Goal: Information Seeking & Learning: Learn about a topic

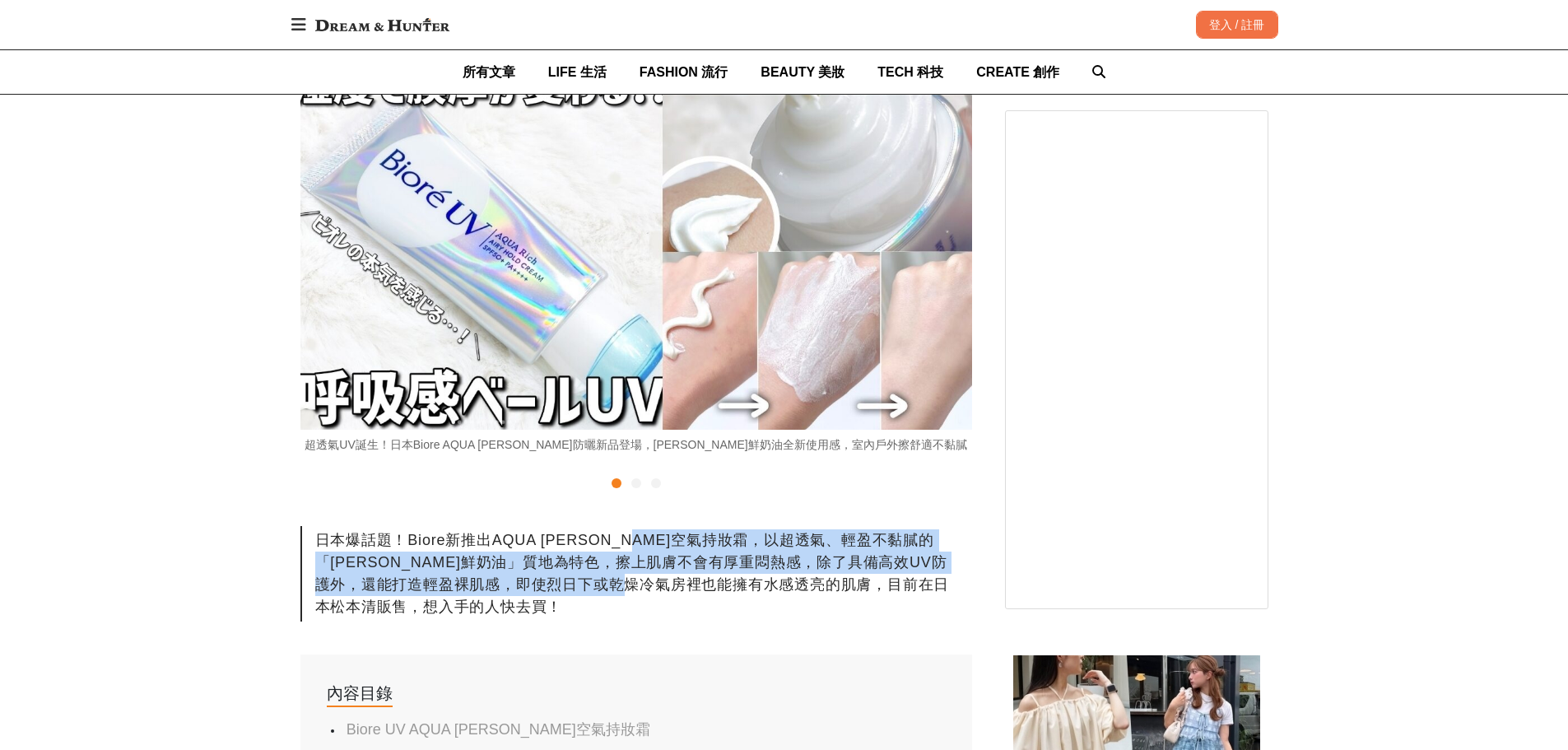
drag, startPoint x: 657, startPoint y: 518, endPoint x: 707, endPoint y: 597, distance: 93.5
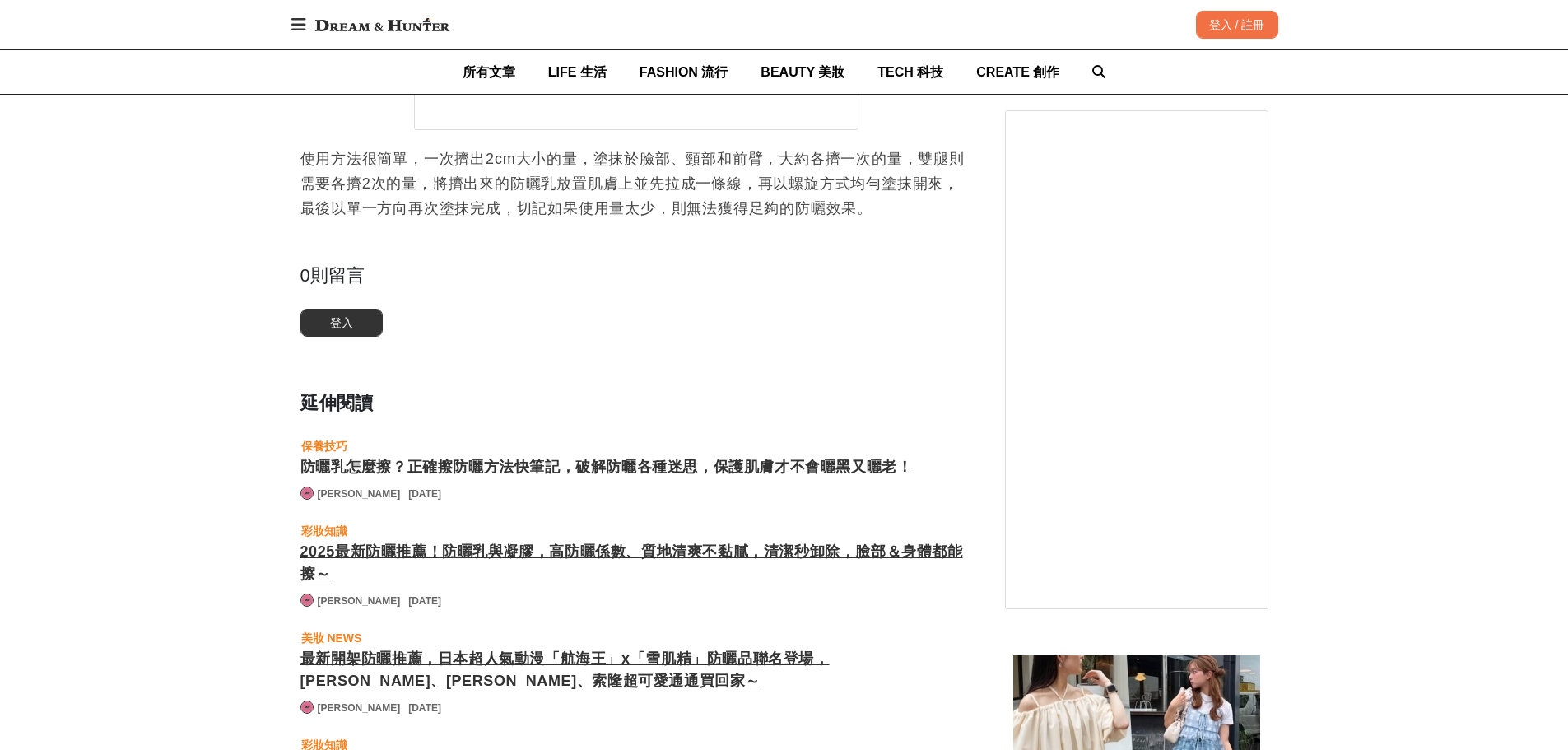
scroll to position [0, 1343]
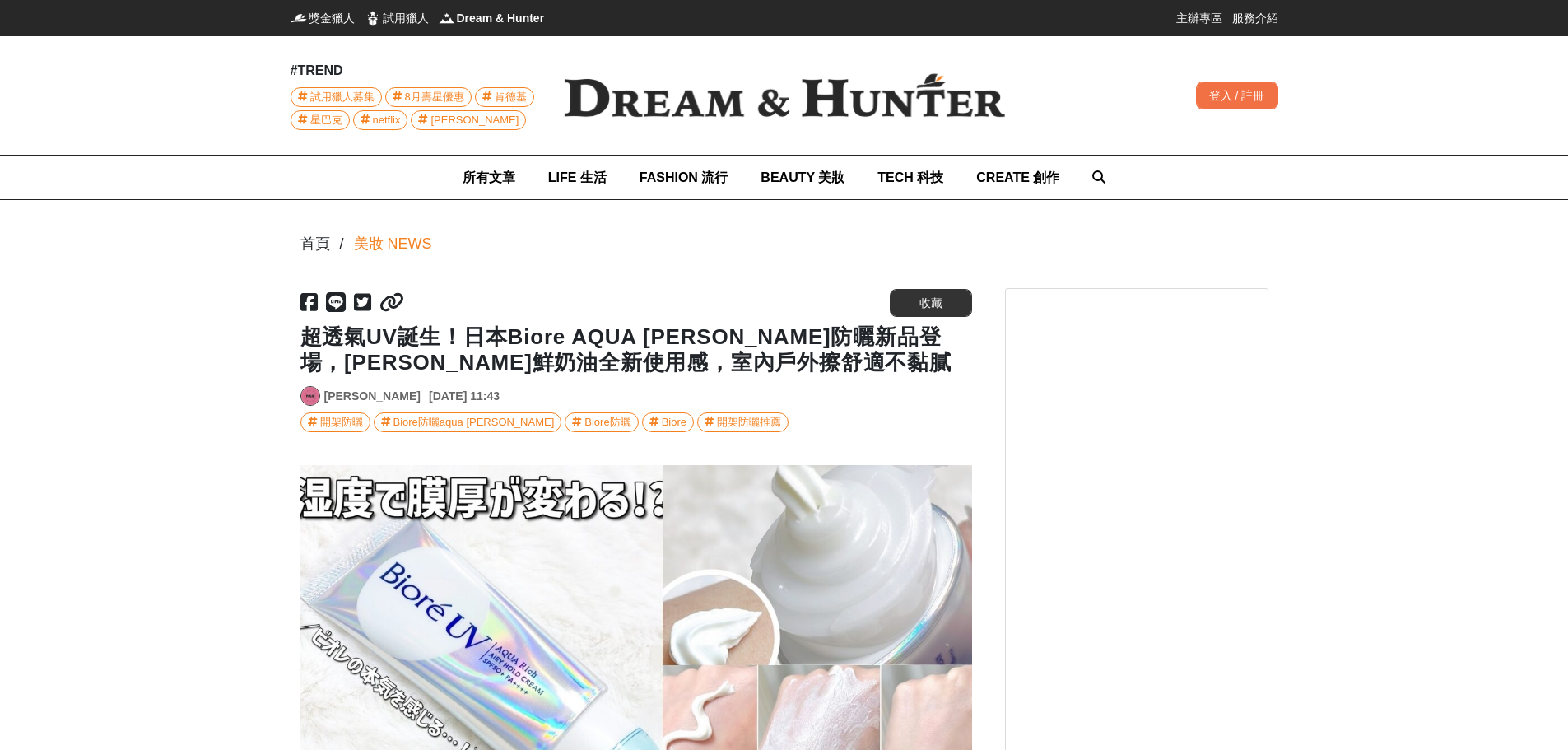
click at [871, 395] on div "[PERSON_NAME] [DATE] 11:43" at bounding box center [636, 395] width 671 height 20
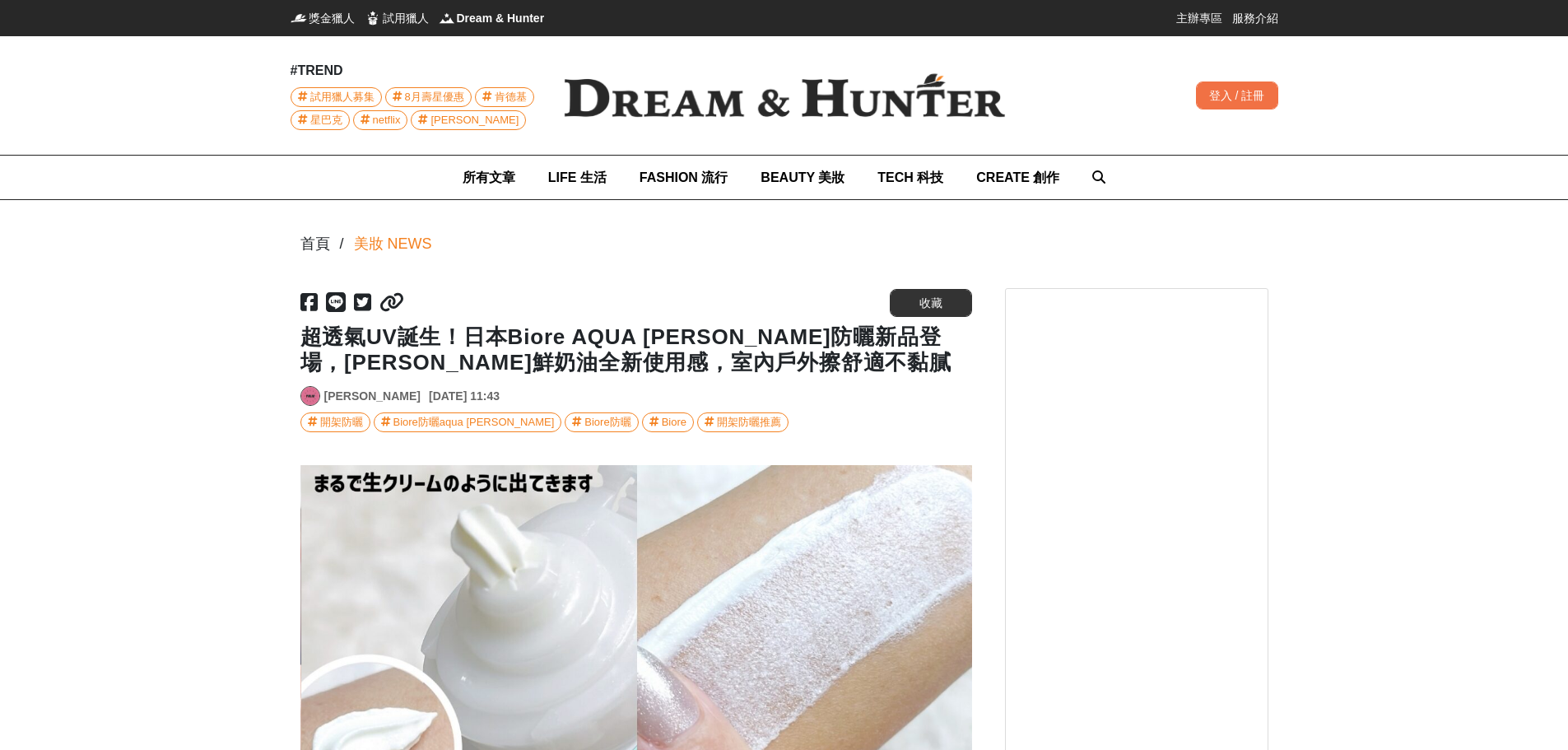
scroll to position [0, 671]
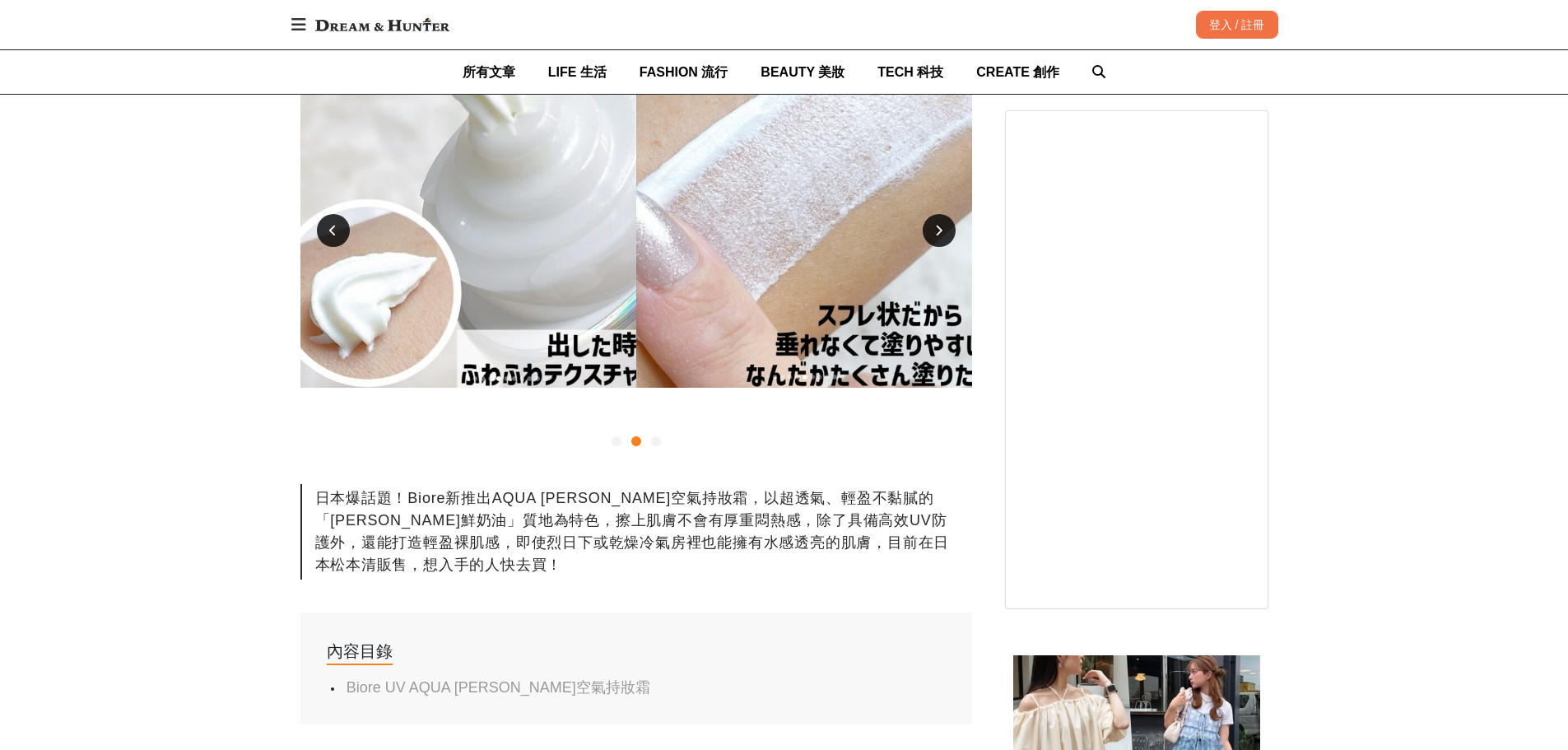
scroll to position [549, 0]
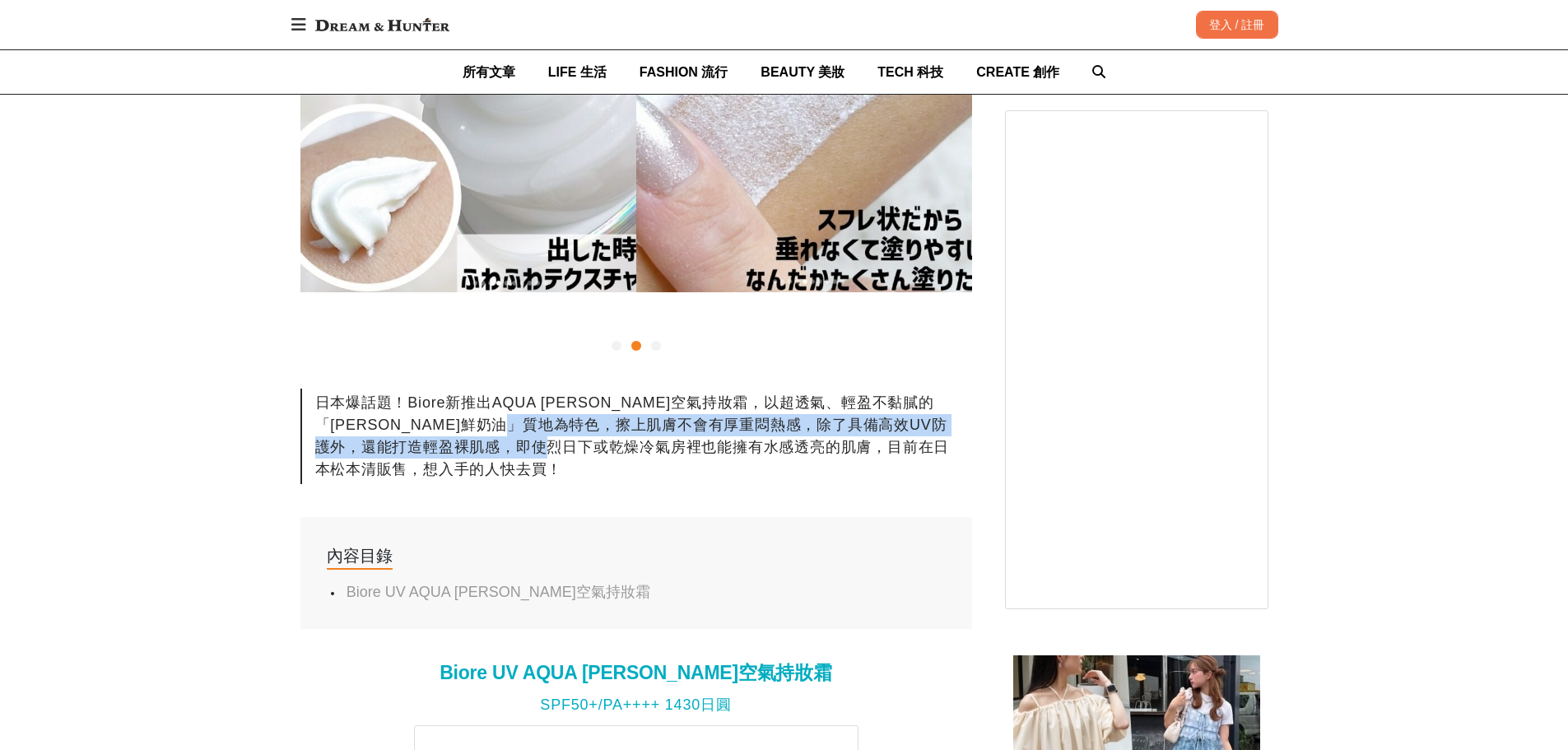
drag, startPoint x: 594, startPoint y: 415, endPoint x: 632, endPoint y: 459, distance: 58.1
click at [631, 456] on div "日本爆話題！Biore新推出AQUA [PERSON_NAME]空氣持妝霜，以超透氣、輕盈不黏膩的「[PERSON_NAME]鮮奶油」質地為特色，擦上肌膚不會…" at bounding box center [636, 436] width 671 height 95
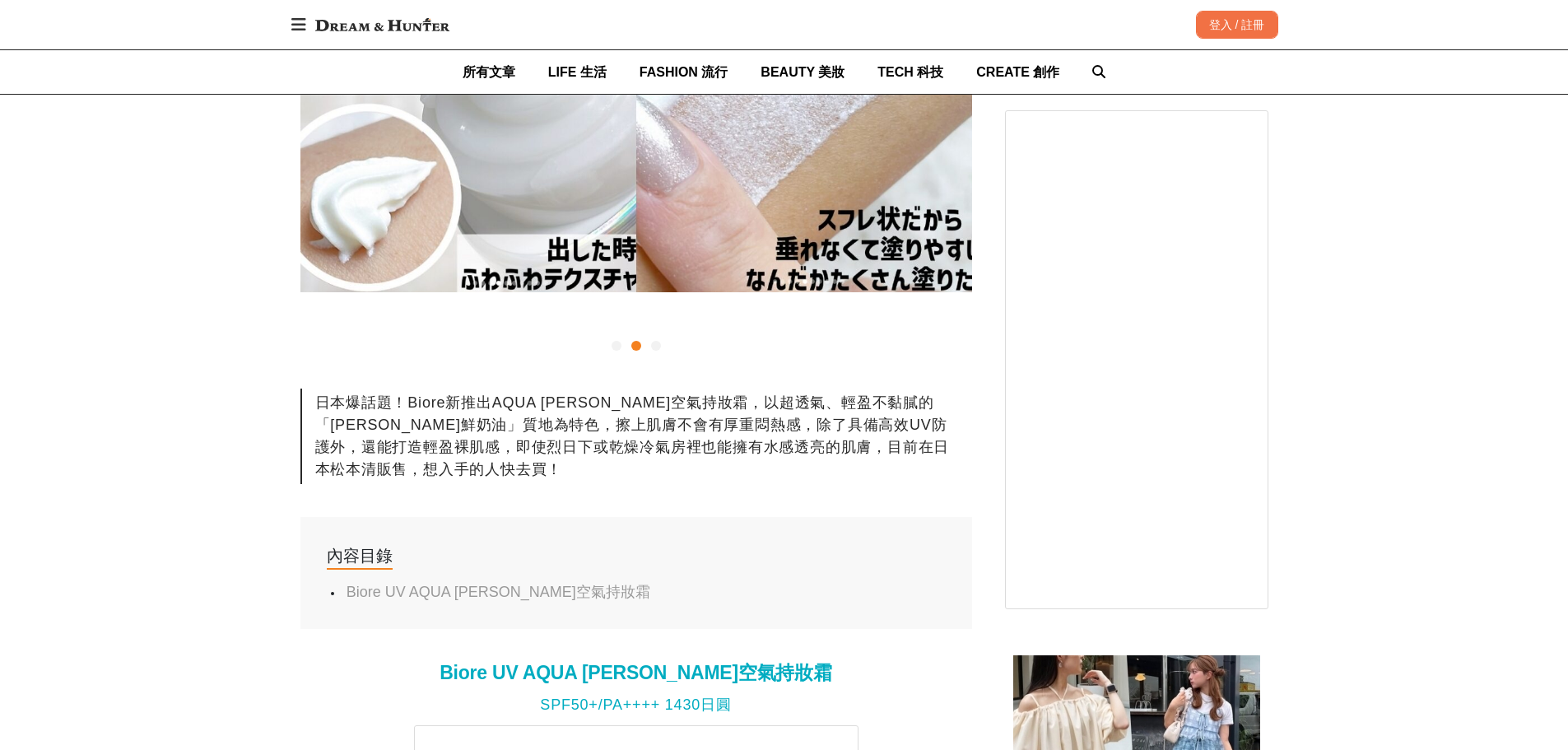
click at [633, 464] on div "日本爆話題！Biore新推出AQUA [PERSON_NAME]空氣持妝霜，以超透氣、輕盈不黏膩的「[PERSON_NAME]鮮奶油」質地為特色，擦上肌膚不會…" at bounding box center [636, 436] width 671 height 95
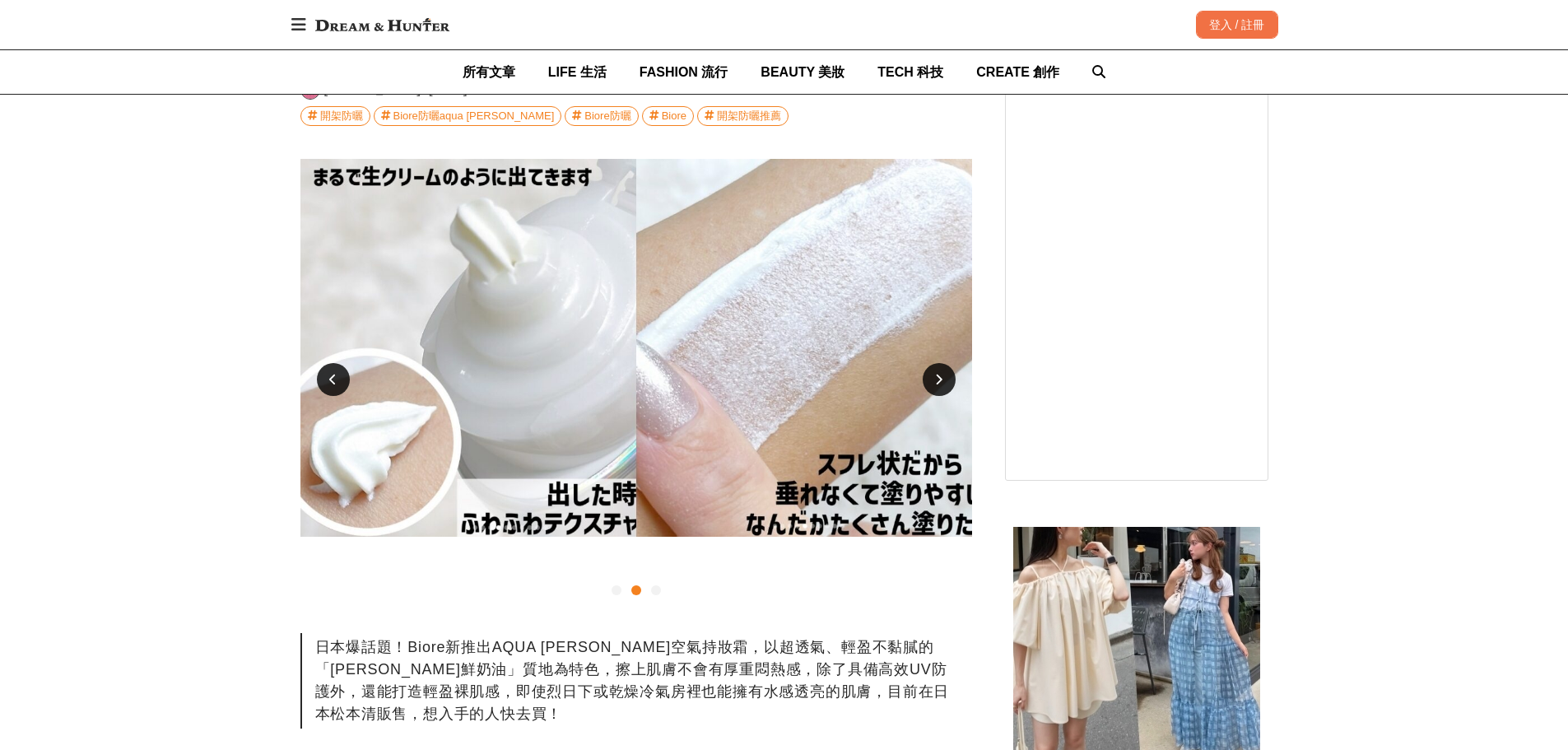
scroll to position [137, 0]
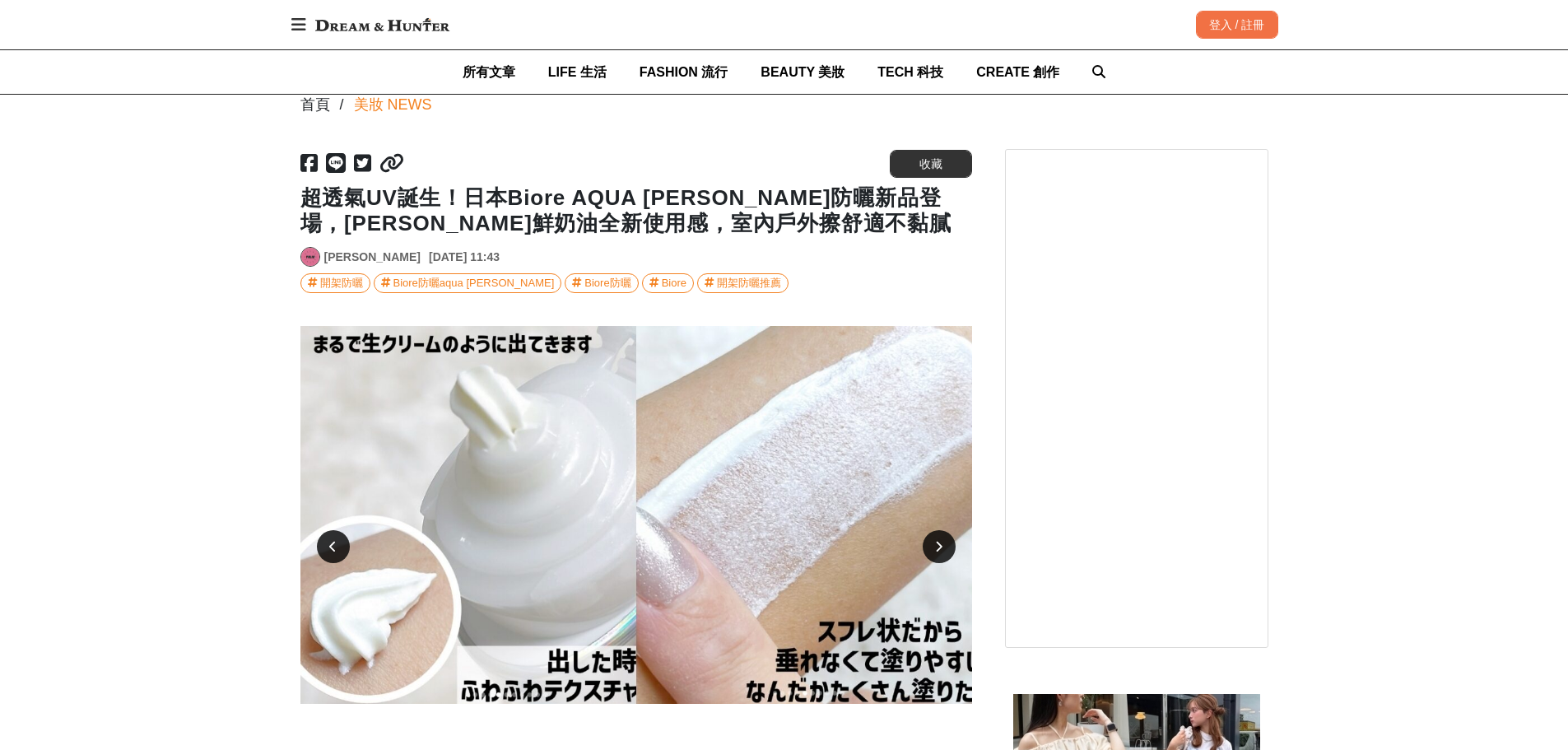
click at [936, 557] on div at bounding box center [939, 546] width 33 height 33
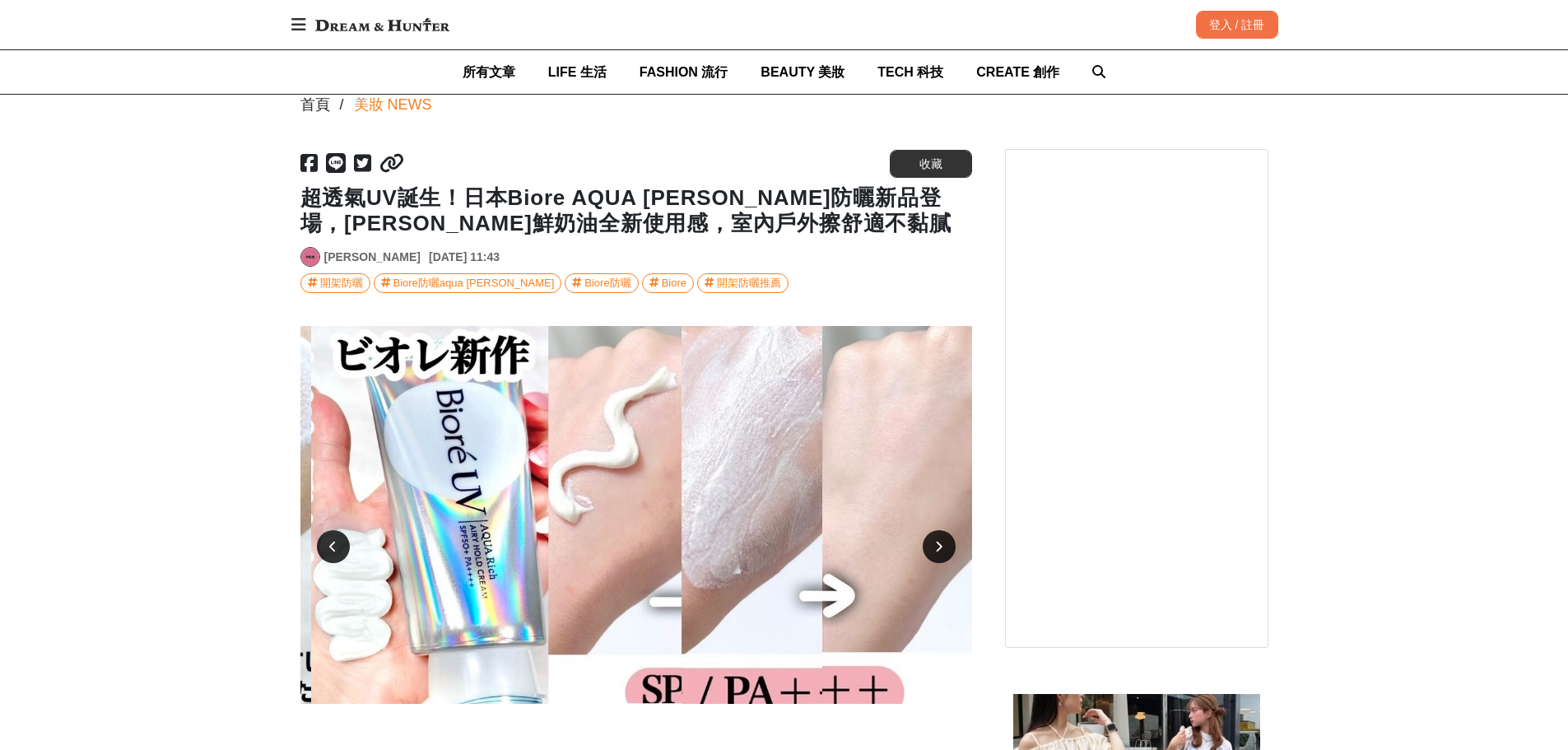
scroll to position [0, 1343]
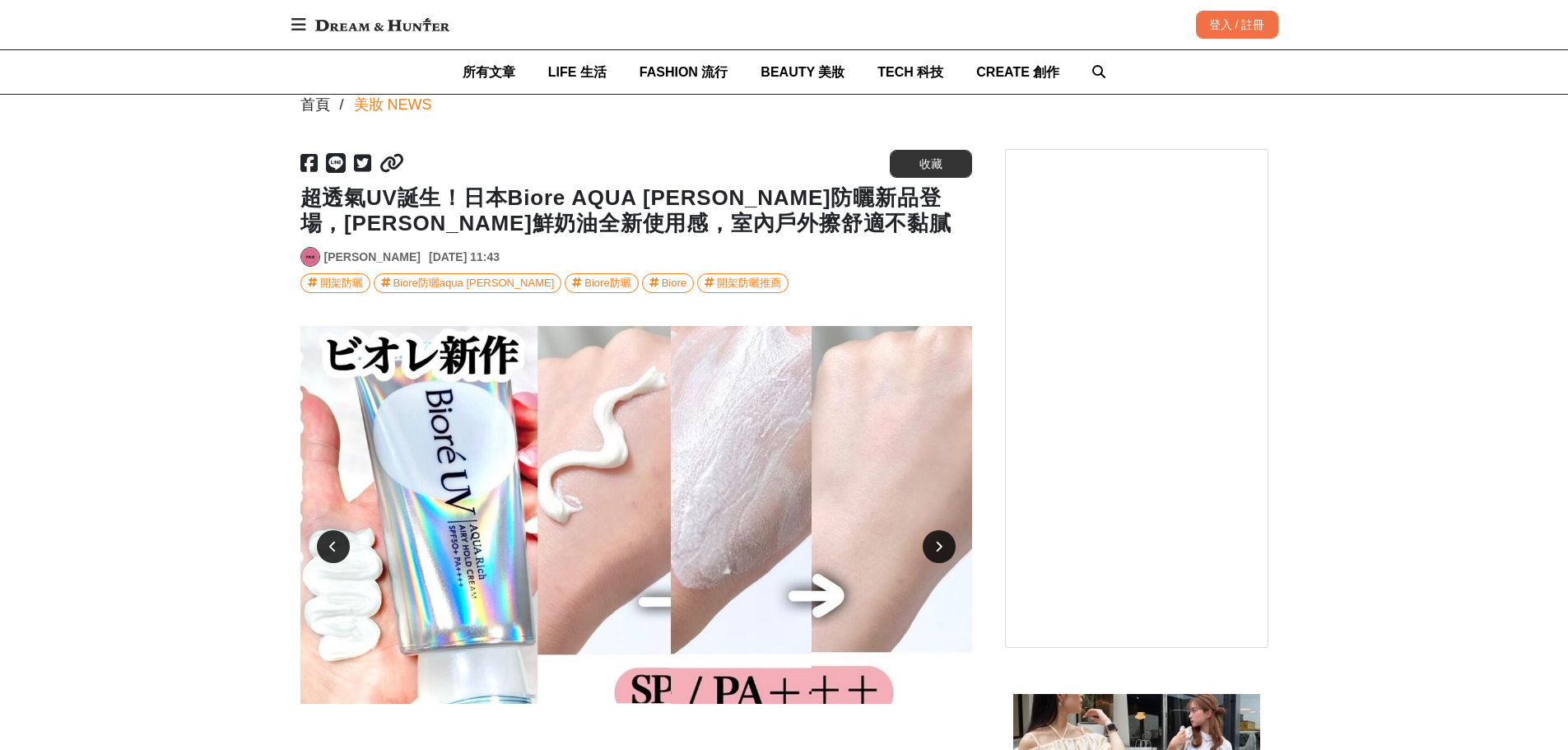
click at [940, 550] on icon at bounding box center [939, 546] width 8 height 11
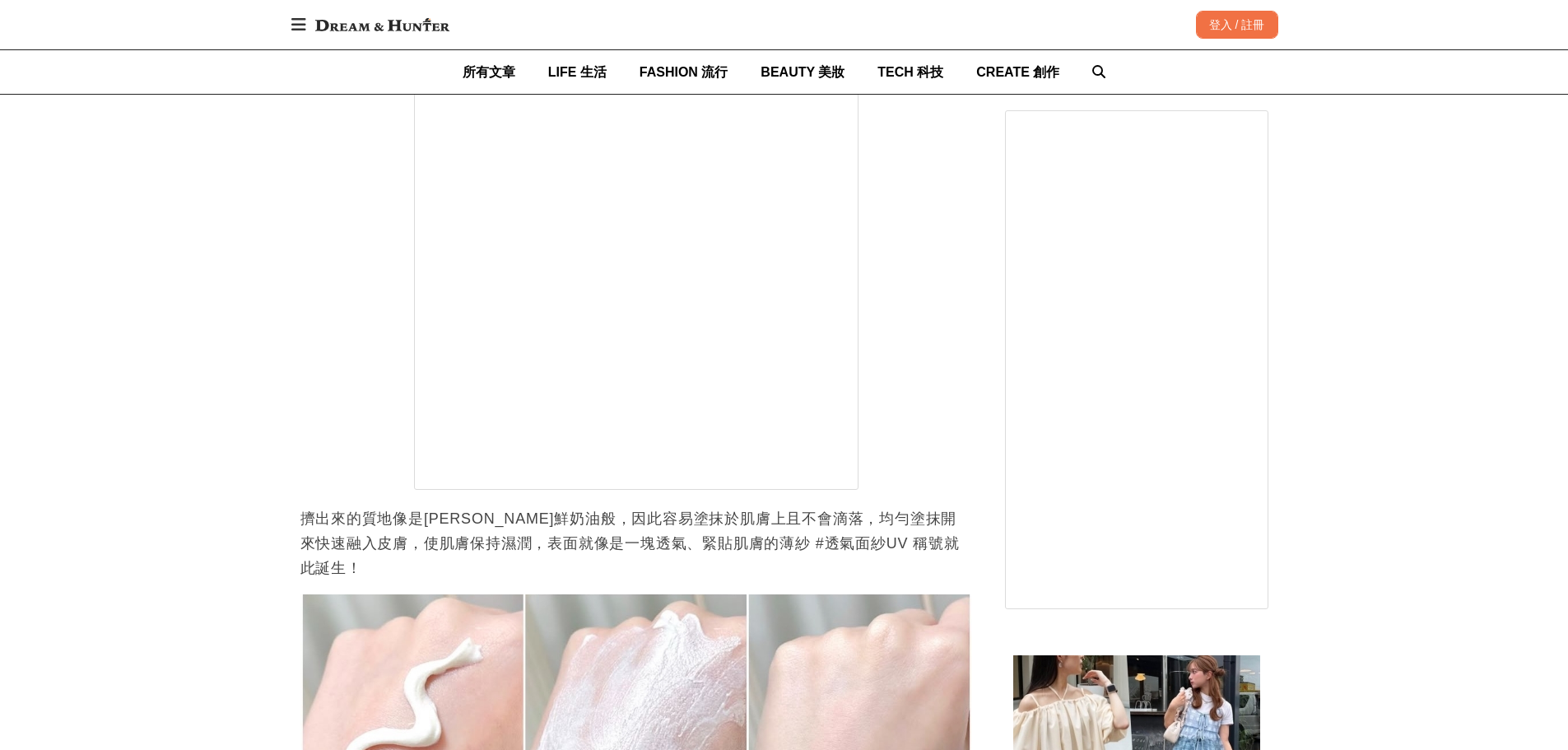
scroll to position [0, 0]
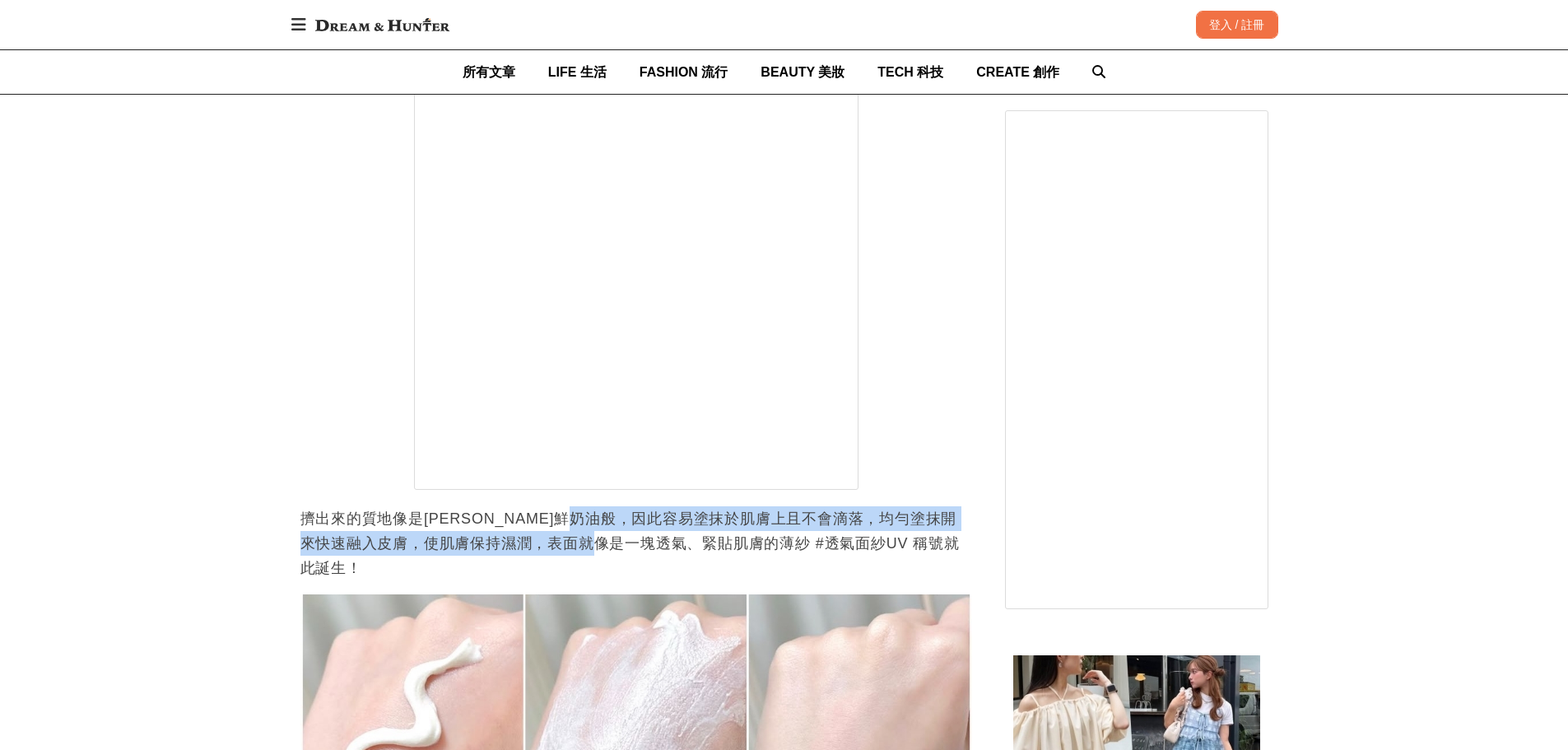
drag, startPoint x: 638, startPoint y: 529, endPoint x: 658, endPoint y: 535, distance: 20.9
click at [658, 535] on p "擠出來的質地像是[PERSON_NAME]鮮奶油般，因此容易塗抹於肌膚上且不會滴落，均勻塗抹開來快速融入皮膚，使肌膚保持濕潤，表面就像是一塊透氣、緊貼肌膚的薄…" at bounding box center [636, 543] width 671 height 74
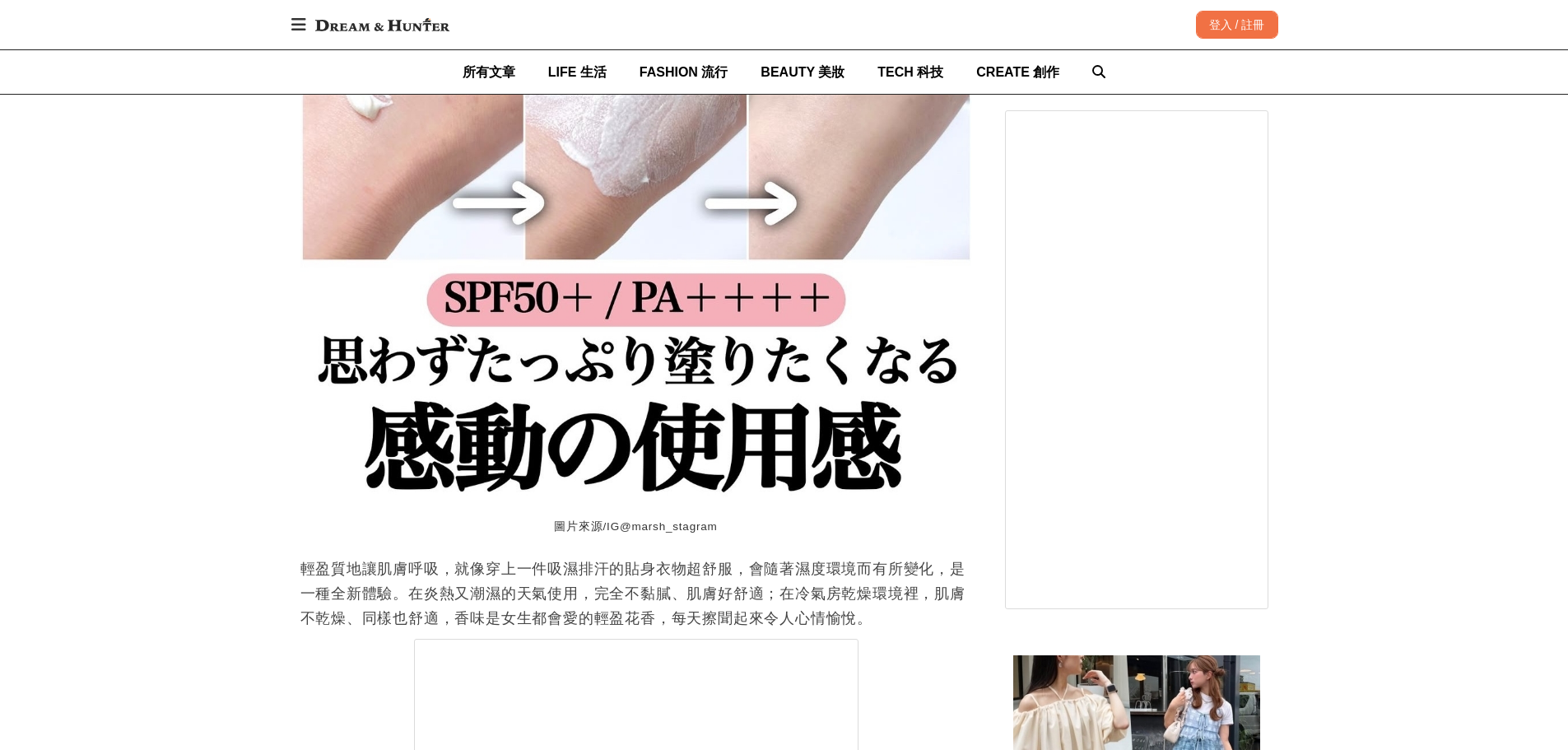
scroll to position [2331, 0]
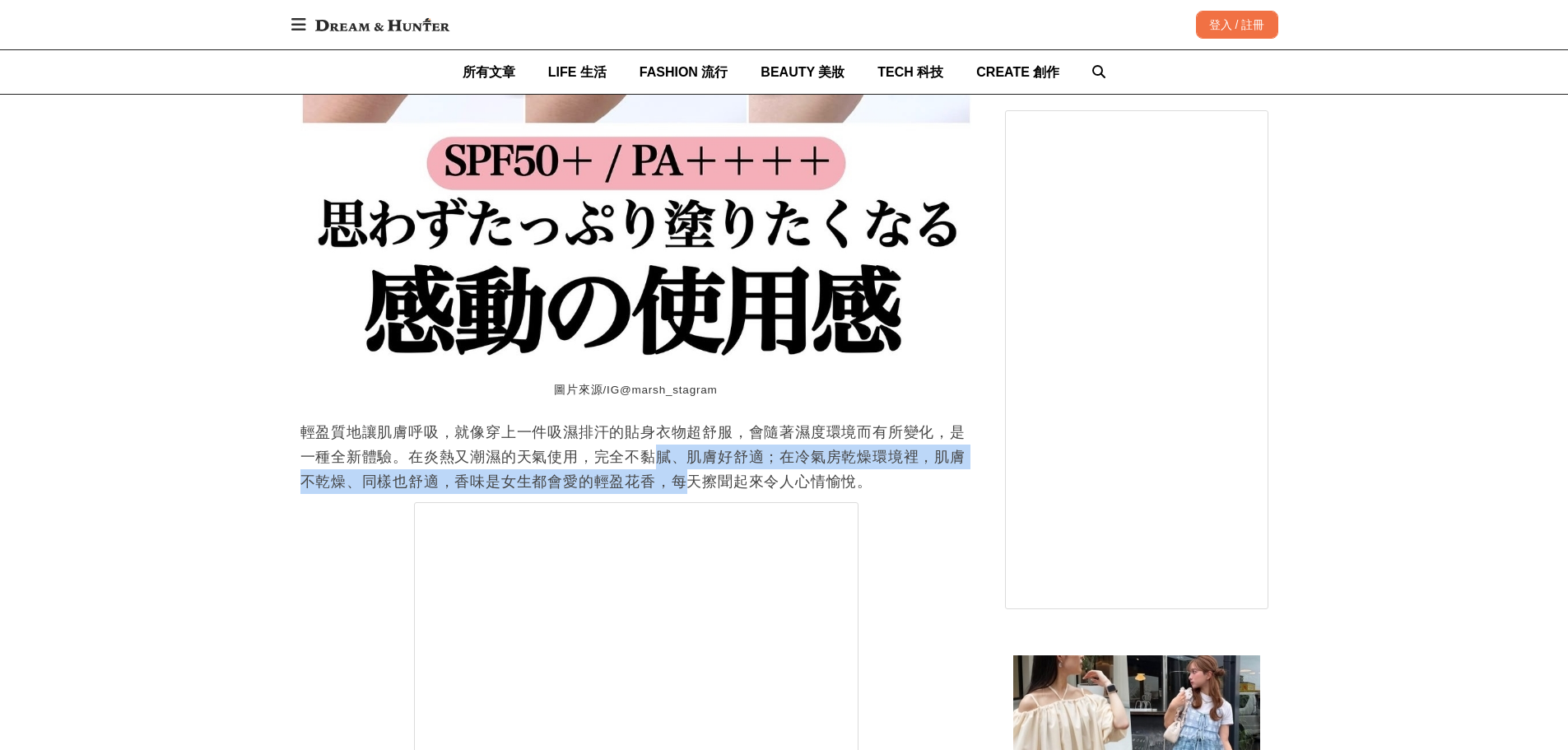
drag, startPoint x: 662, startPoint y: 442, endPoint x: 696, endPoint y: 465, distance: 41.0
click at [696, 465] on p "輕盈質地讓肌膚呼吸，就像穿上一件吸濕排汗的貼身衣物超舒服，會隨著濕度環境而有所變化，是一種全新體驗。在炎熱又潮濕的天氣使用，完全不黏膩、肌膚好舒適；在冷氣房乾…" at bounding box center [636, 456] width 671 height 74
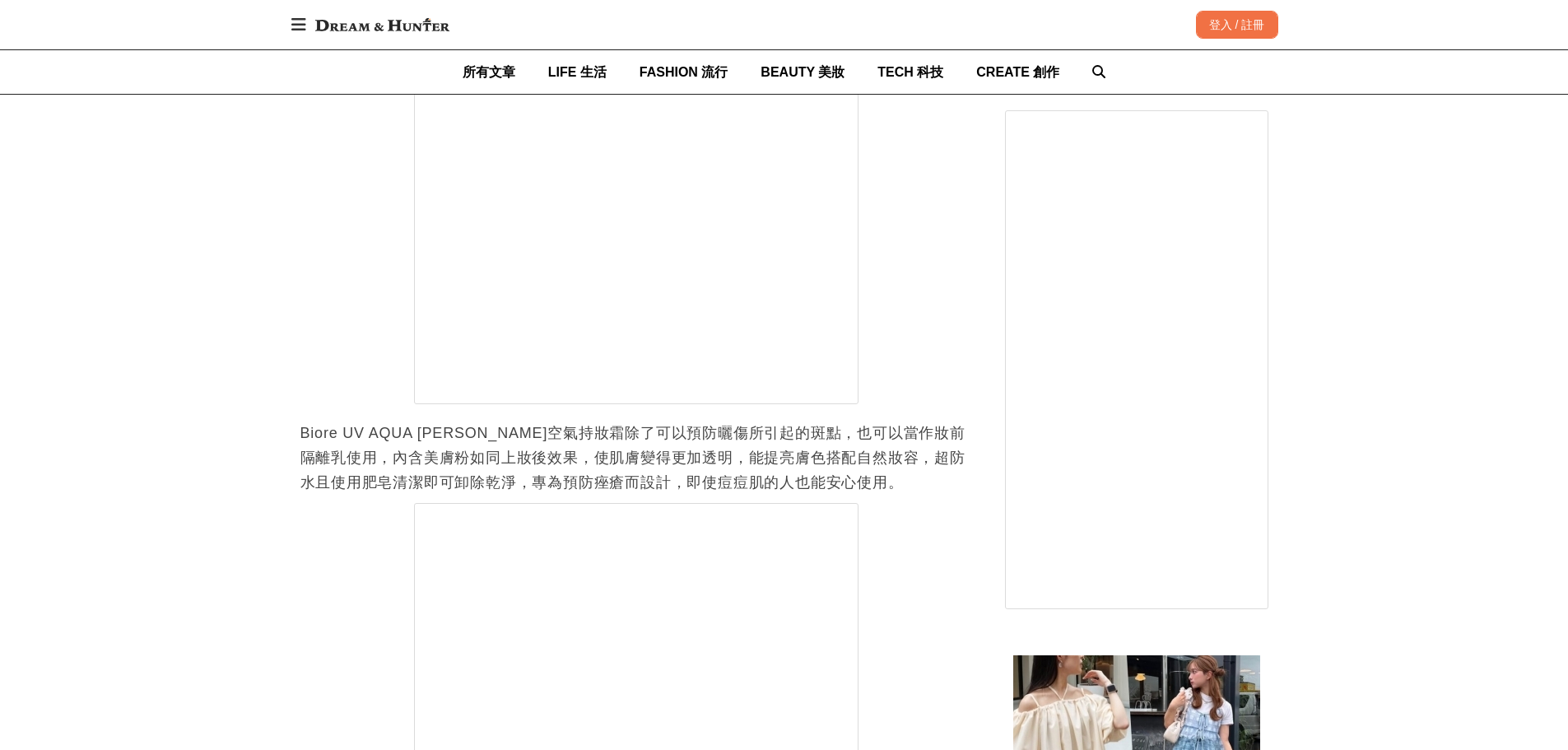
scroll to position [0, 1343]
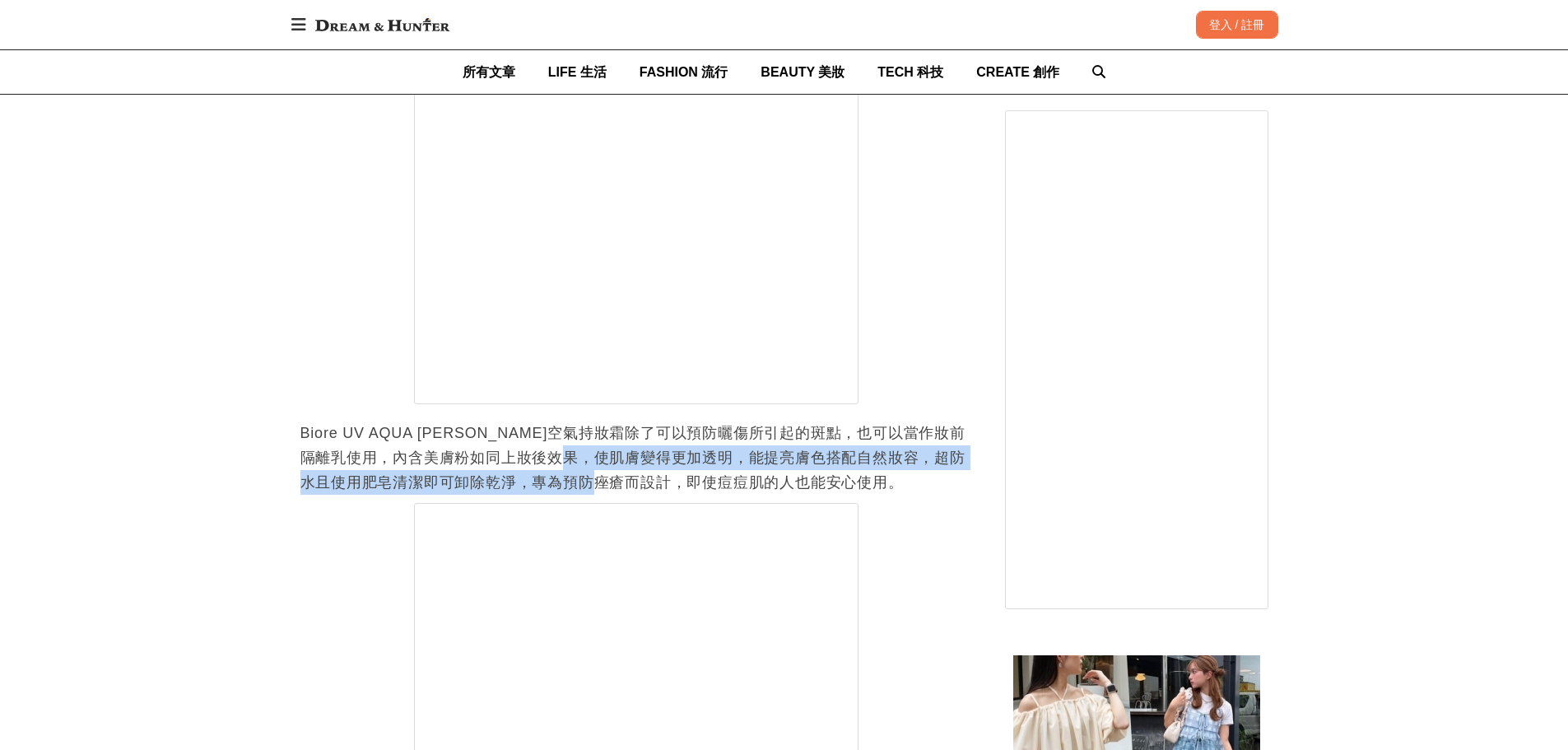
drag, startPoint x: 617, startPoint y: 424, endPoint x: 649, endPoint y: 452, distance: 42.5
click at [649, 452] on p "Biore UV AQUA [PERSON_NAME]空氣持妝霜除了可以預防曬傷所引起的斑點，也可以當作妝前隔離乳使用，內含美膚粉如同上妝後效果，使肌膚變得更…" at bounding box center [636, 457] width 671 height 74
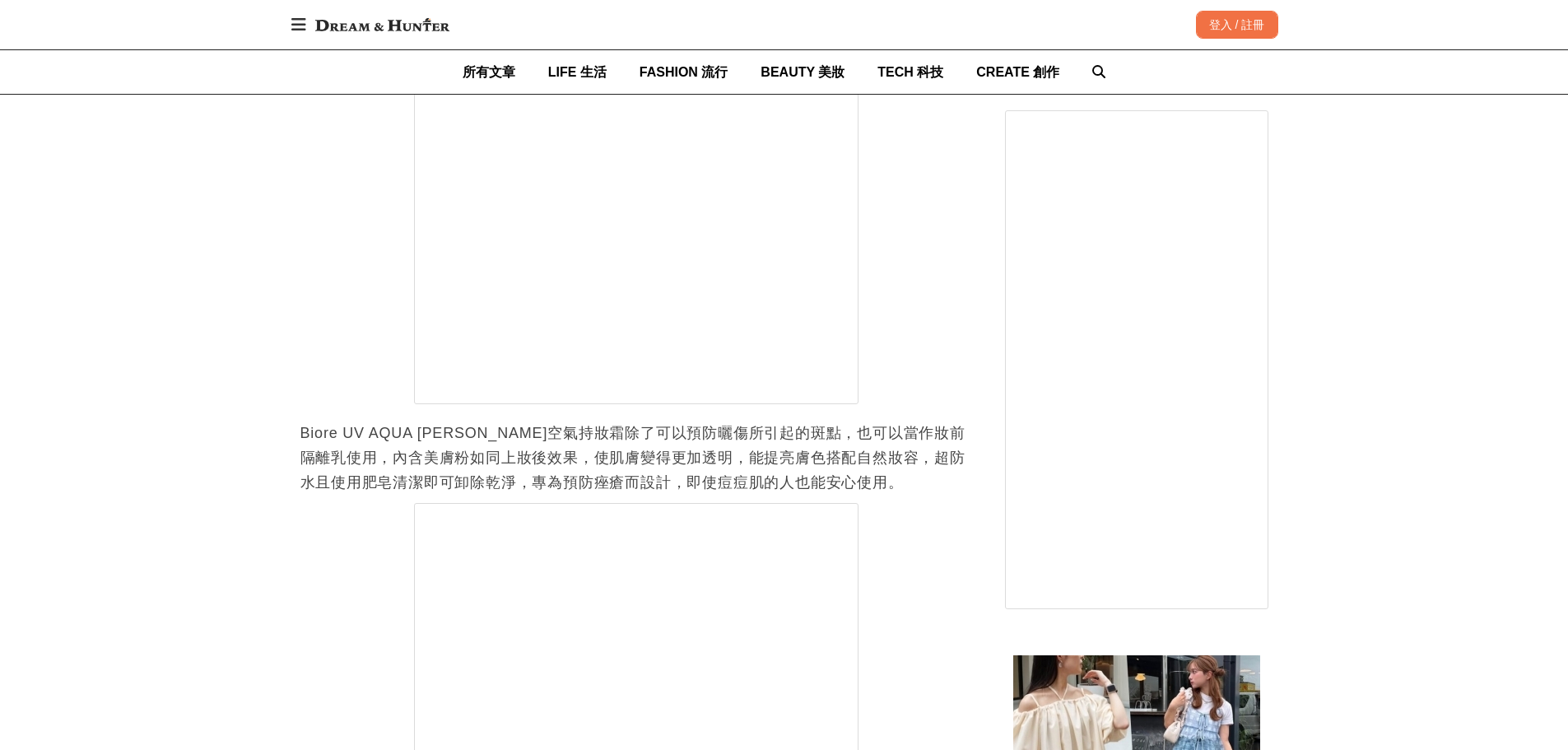
scroll to position [0, 0]
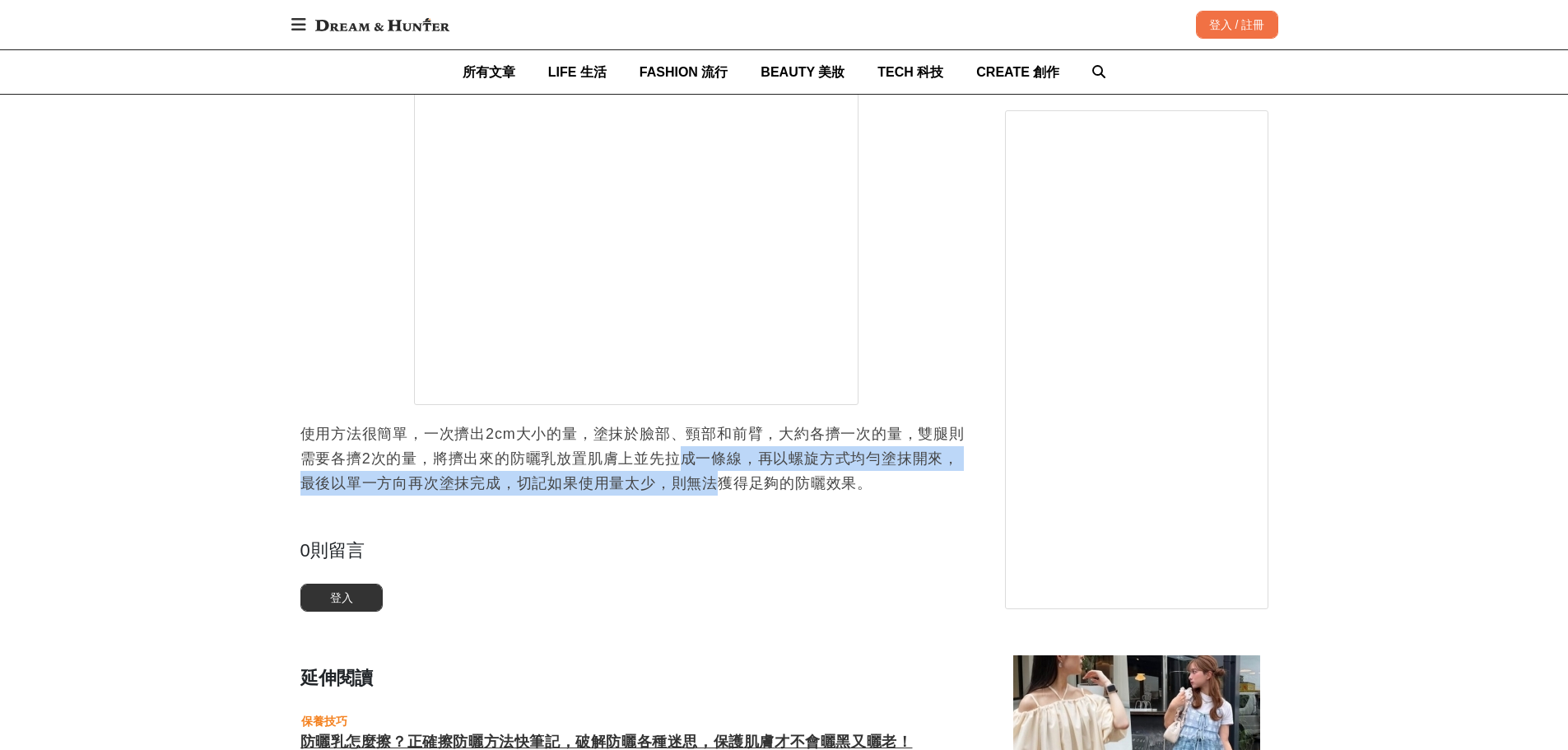
drag, startPoint x: 675, startPoint y: 431, endPoint x: 722, endPoint y: 464, distance: 57.4
click at [722, 464] on p "使用方法很簡單，一次擠出2cm大小的量，塗抹於臉部、頸部和前臂，大約各擠一次的量，雙腿則需要各擠2次的量，將擠出來的防曬乳放置肌膚上並先拉成一條線，再以螺旋方…" at bounding box center [636, 458] width 671 height 74
